Goal: Navigation & Orientation: Find specific page/section

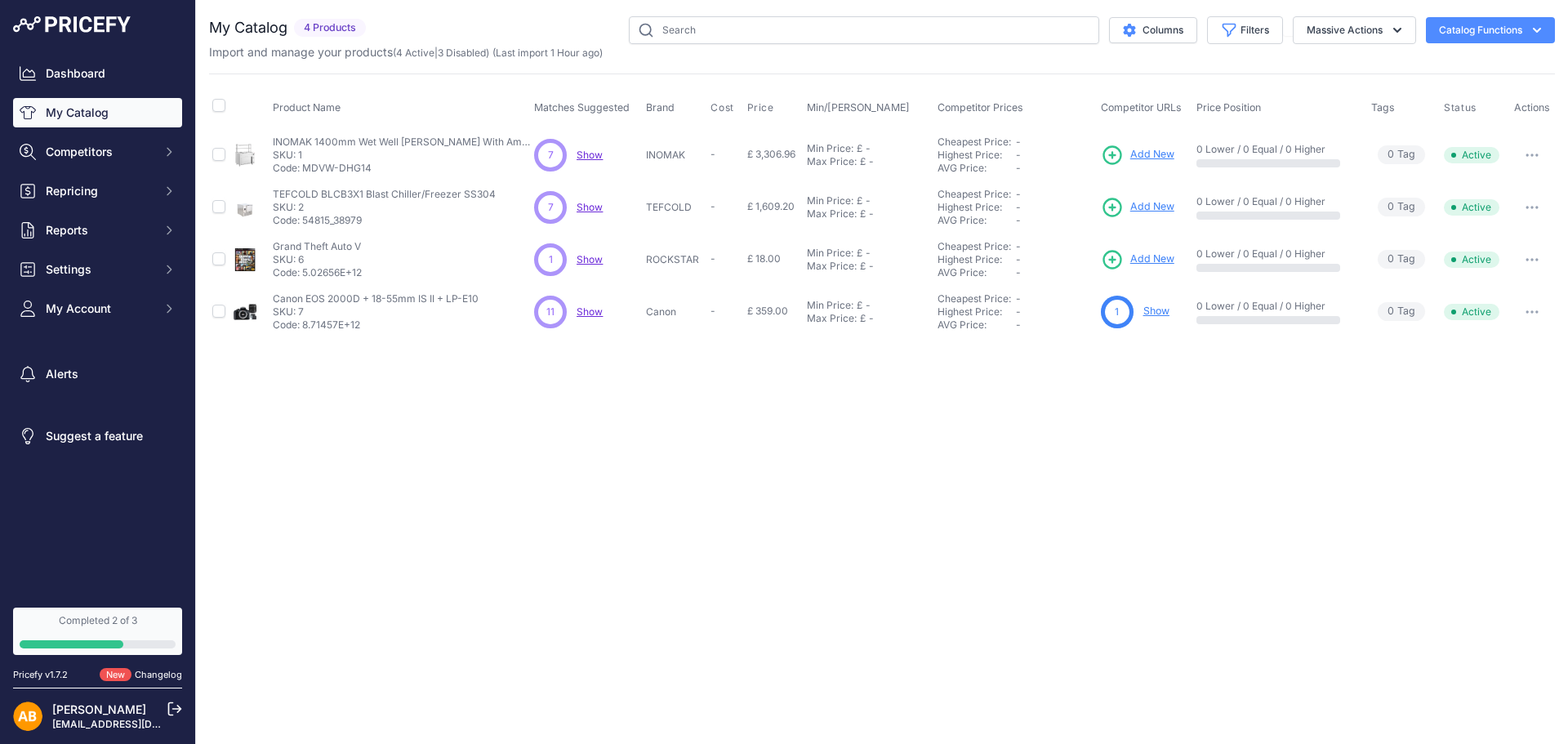
click at [137, 125] on link "My Catalog" at bounding box center [98, 112] width 169 height 30
click at [92, 145] on span "Competitors" at bounding box center [98, 152] width 107 height 17
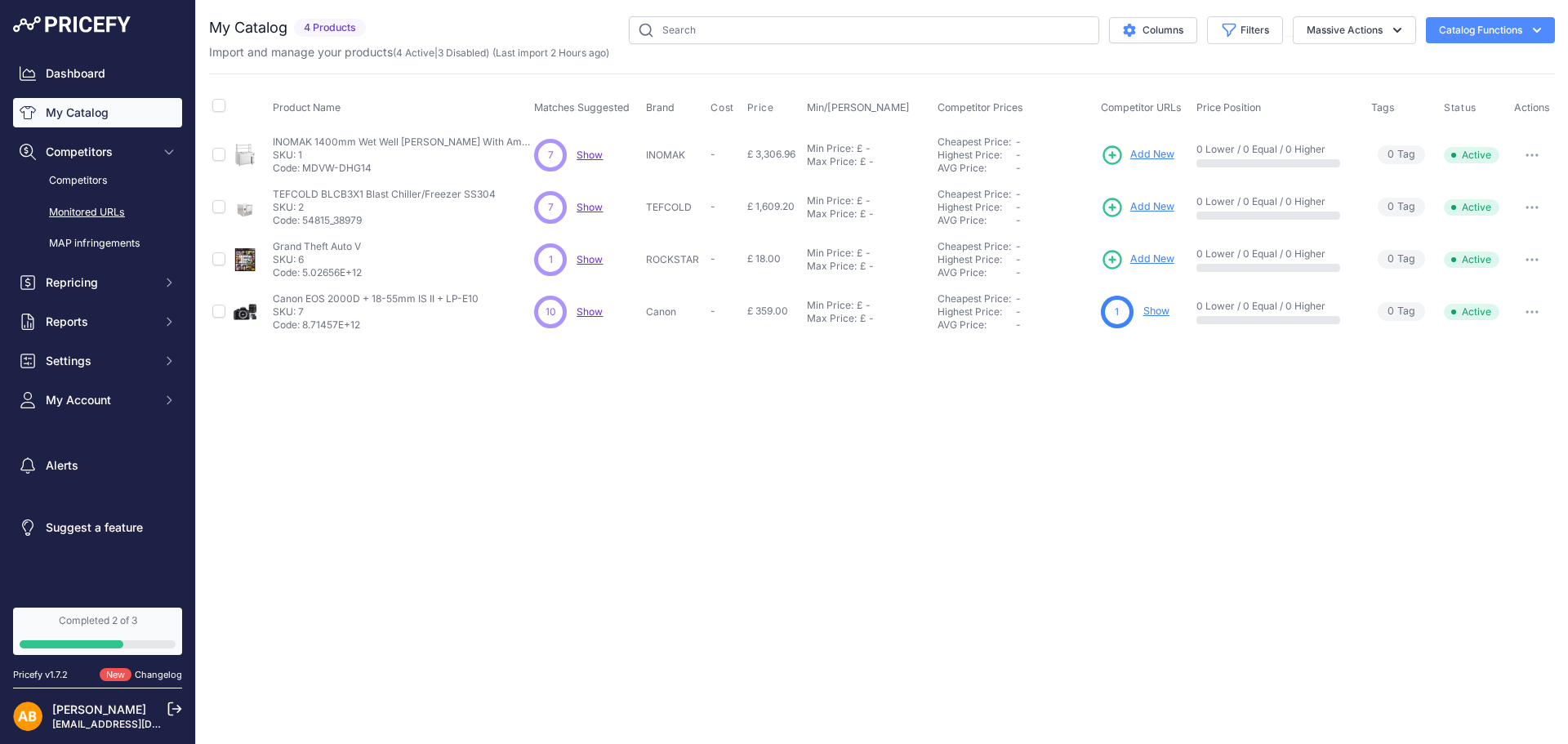
click at [97, 213] on link "Monitored URLs" at bounding box center [98, 213] width 169 height 29
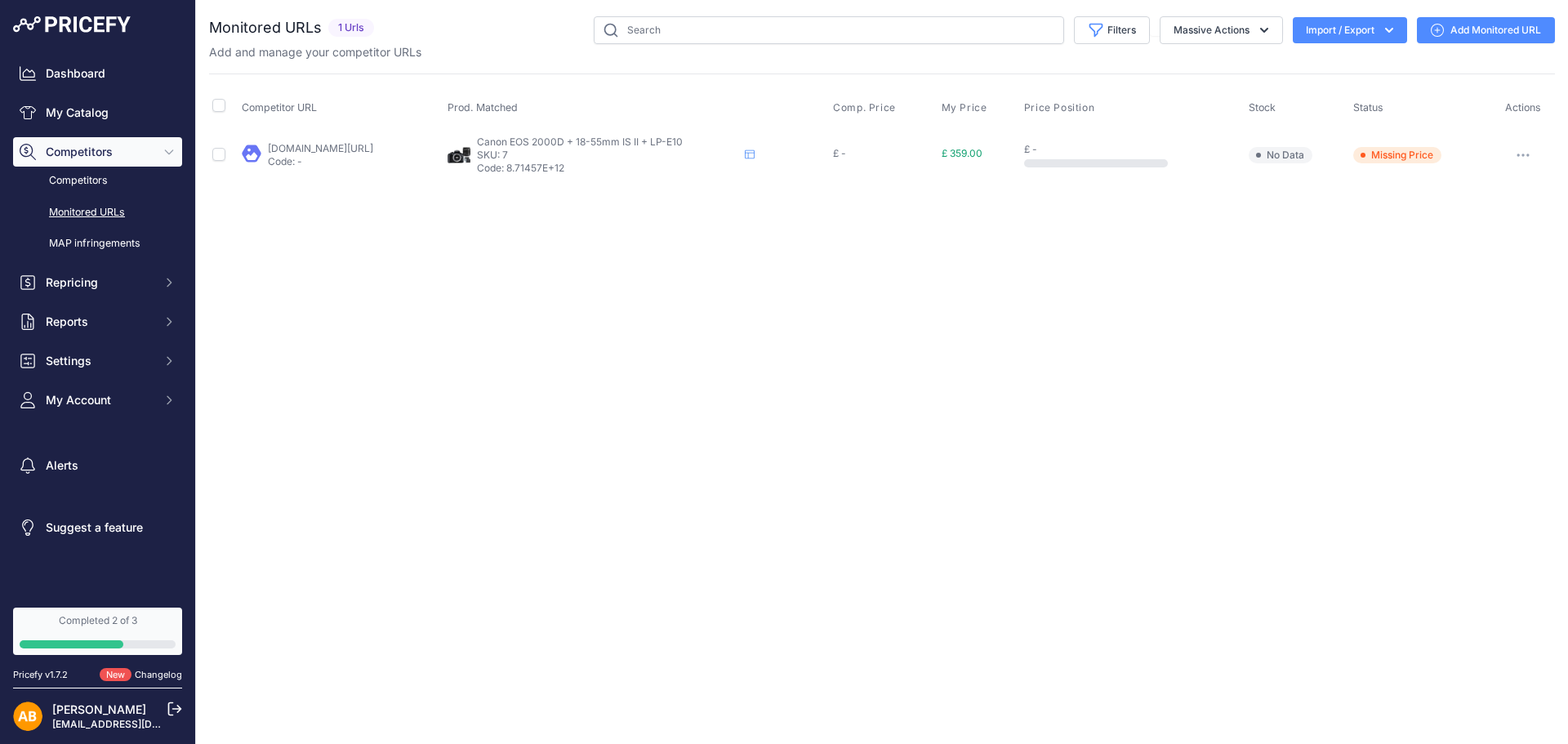
click at [1301, 143] on td "No Data" at bounding box center [1298, 154] width 105 height 53
click at [1516, 159] on button "button" at bounding box center [1523, 155] width 32 height 23
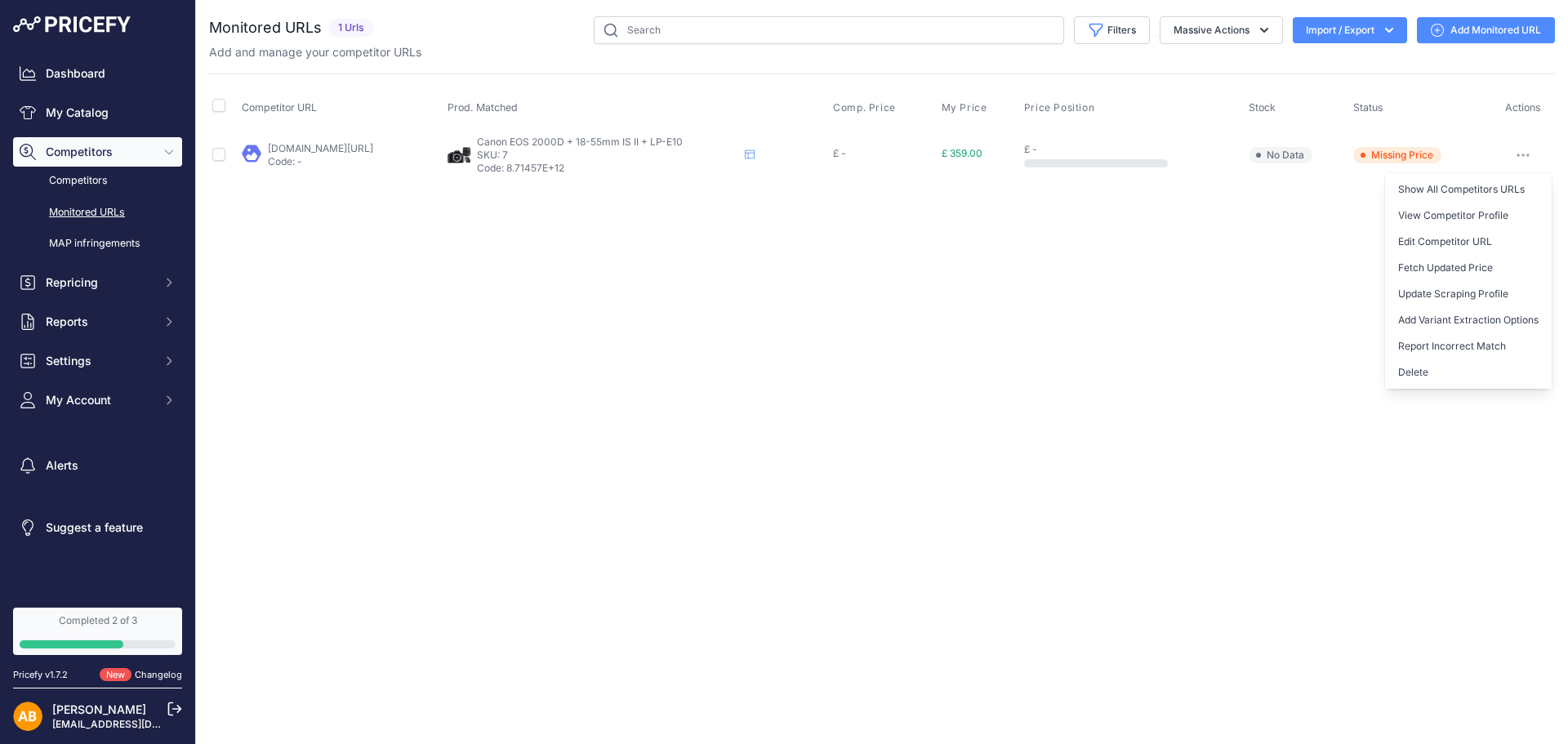
click at [1516, 159] on button "button" at bounding box center [1523, 155] width 32 height 23
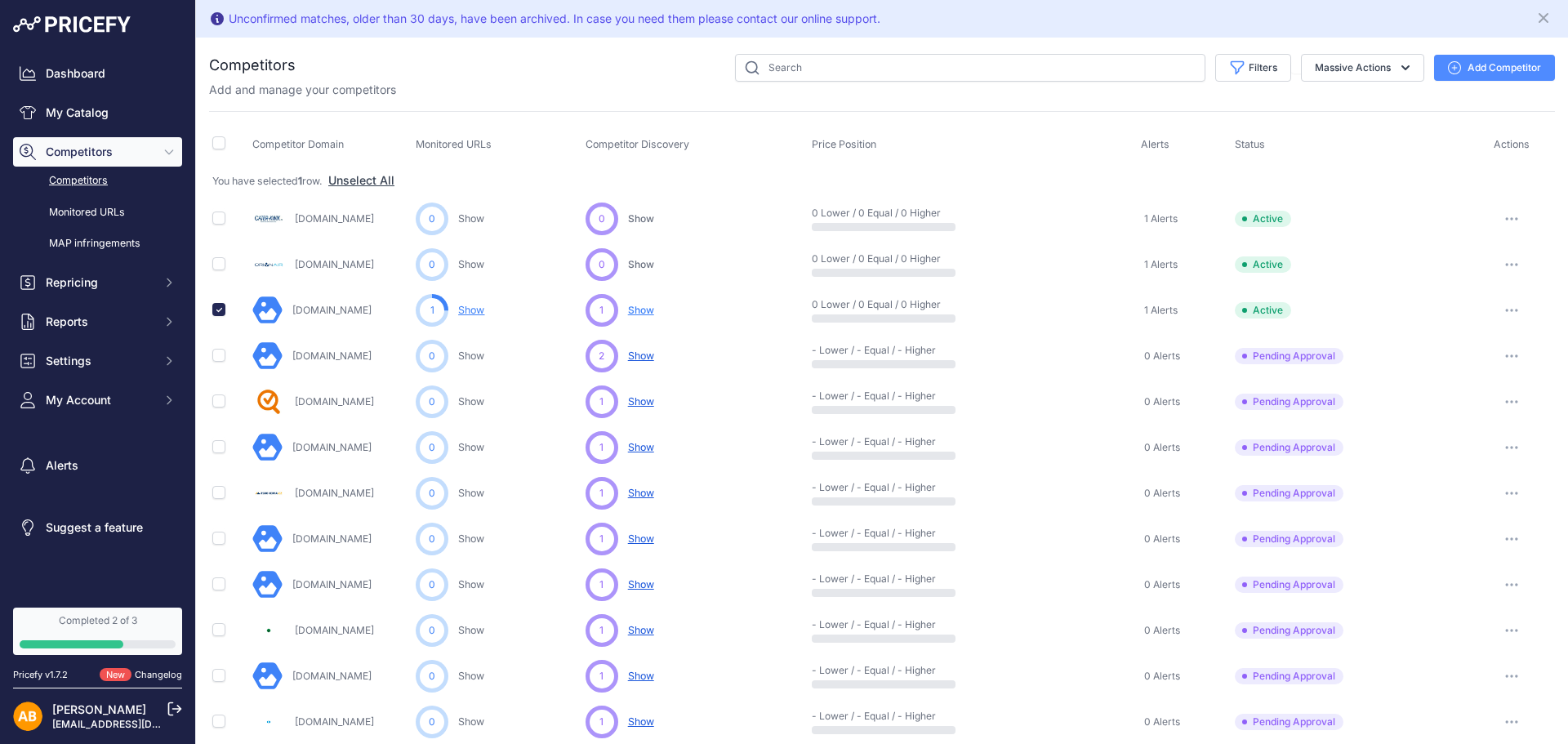
click at [450, 148] on span "Monitored URLs" at bounding box center [453, 144] width 76 height 12
drag, startPoint x: 407, startPoint y: 148, endPoint x: 494, endPoint y: 148, distance: 87.0
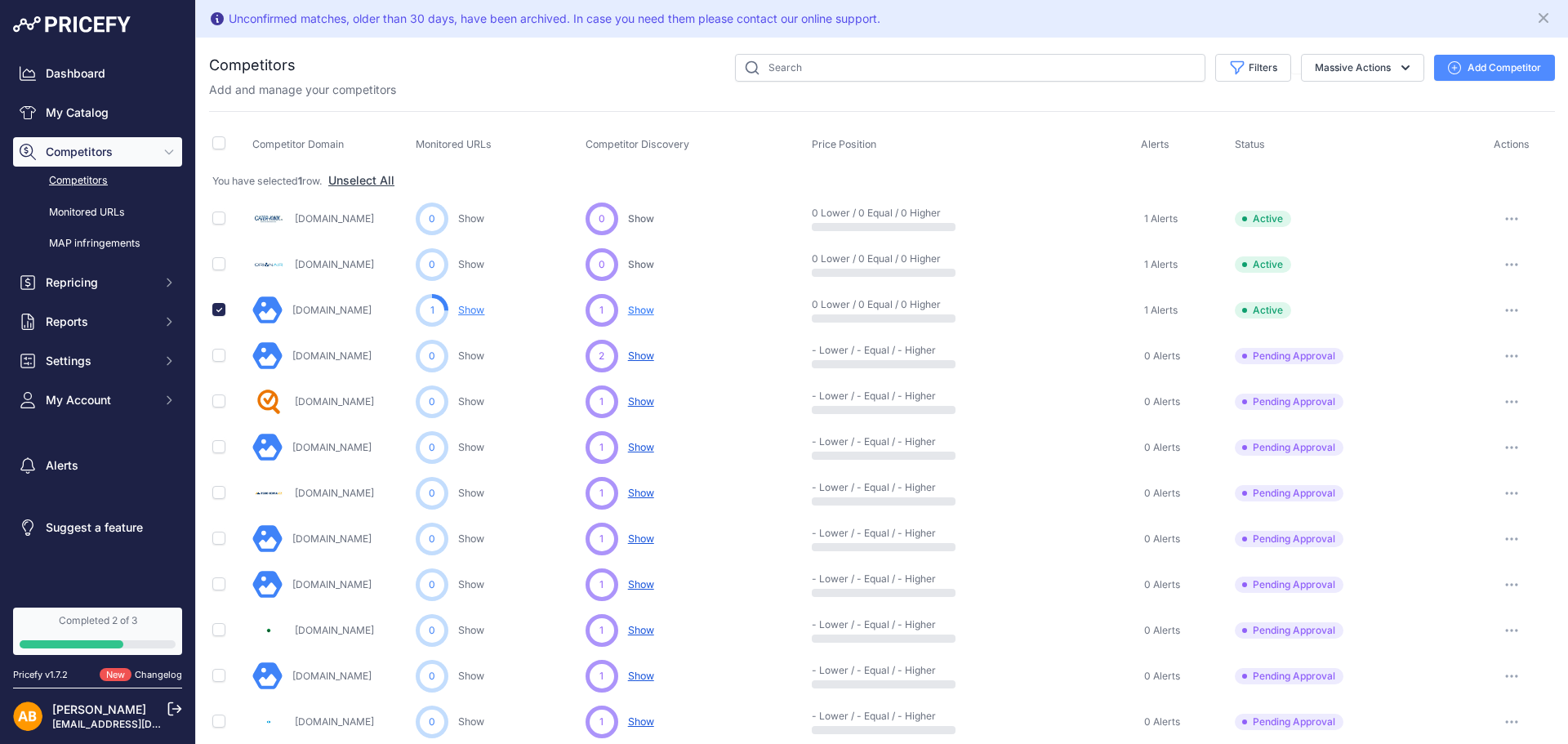
click at [494, 148] on tr "Competitor Domain Monitored URLs Competitor Discovery Price Position Alerts Sta…" at bounding box center [882, 145] width 1346 height 41
